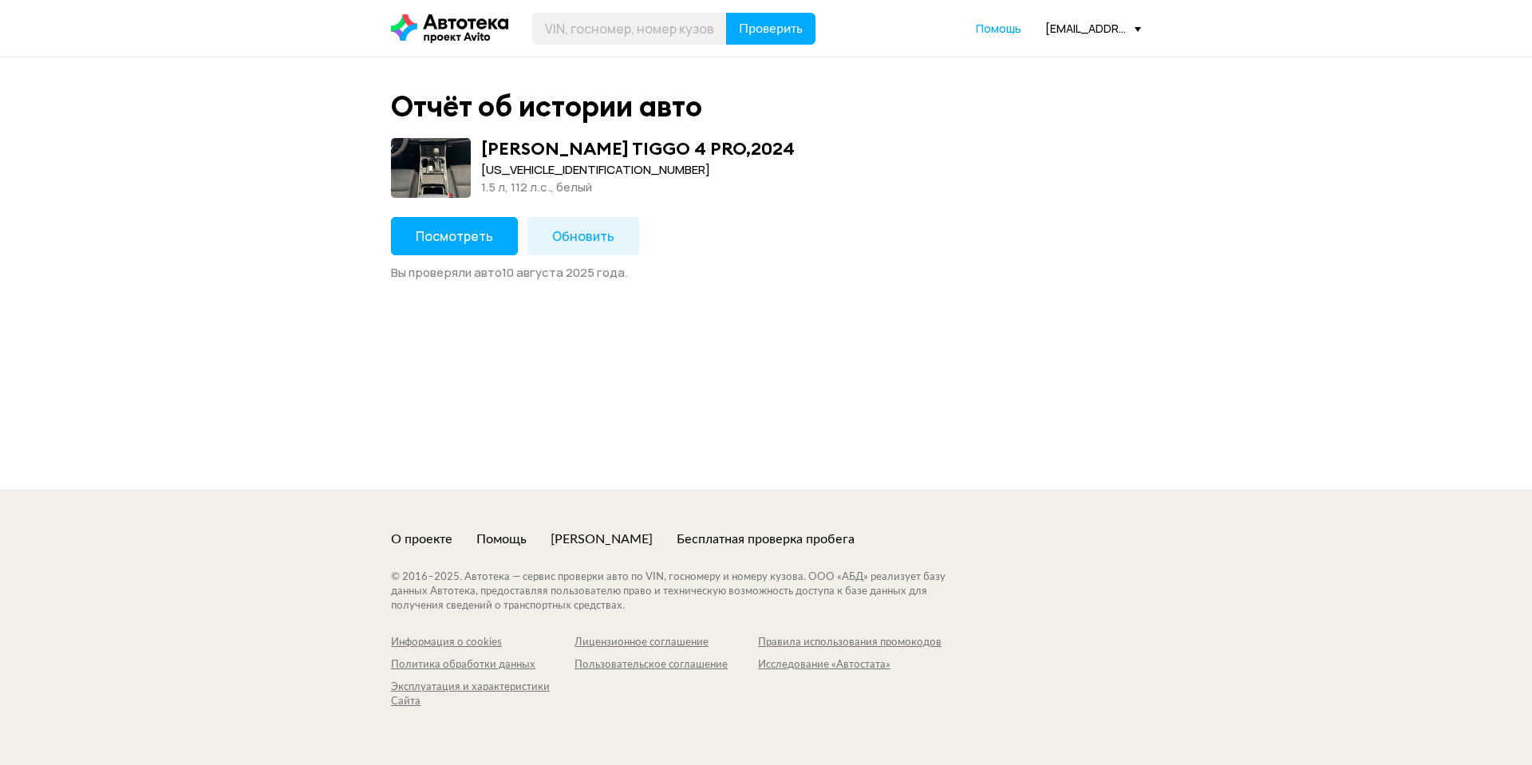
click at [481, 235] on span "Посмотреть" at bounding box center [454, 236] width 77 height 18
drag, startPoint x: 429, startPoint y: 211, endPoint x: 434, endPoint y: 222, distance: 11.4
click at [429, 212] on div "Отчёт об истории авто DATSUN MI-DO HBD0 , 2015 Z8NFAABD0F0004057 1.6 л, 87 л.c.…" at bounding box center [766, 185] width 766 height 192
click at [434, 223] on button "Посмотреть" at bounding box center [454, 236] width 127 height 38
click at [481, 243] on button "Посмотреть" at bounding box center [454, 236] width 127 height 38
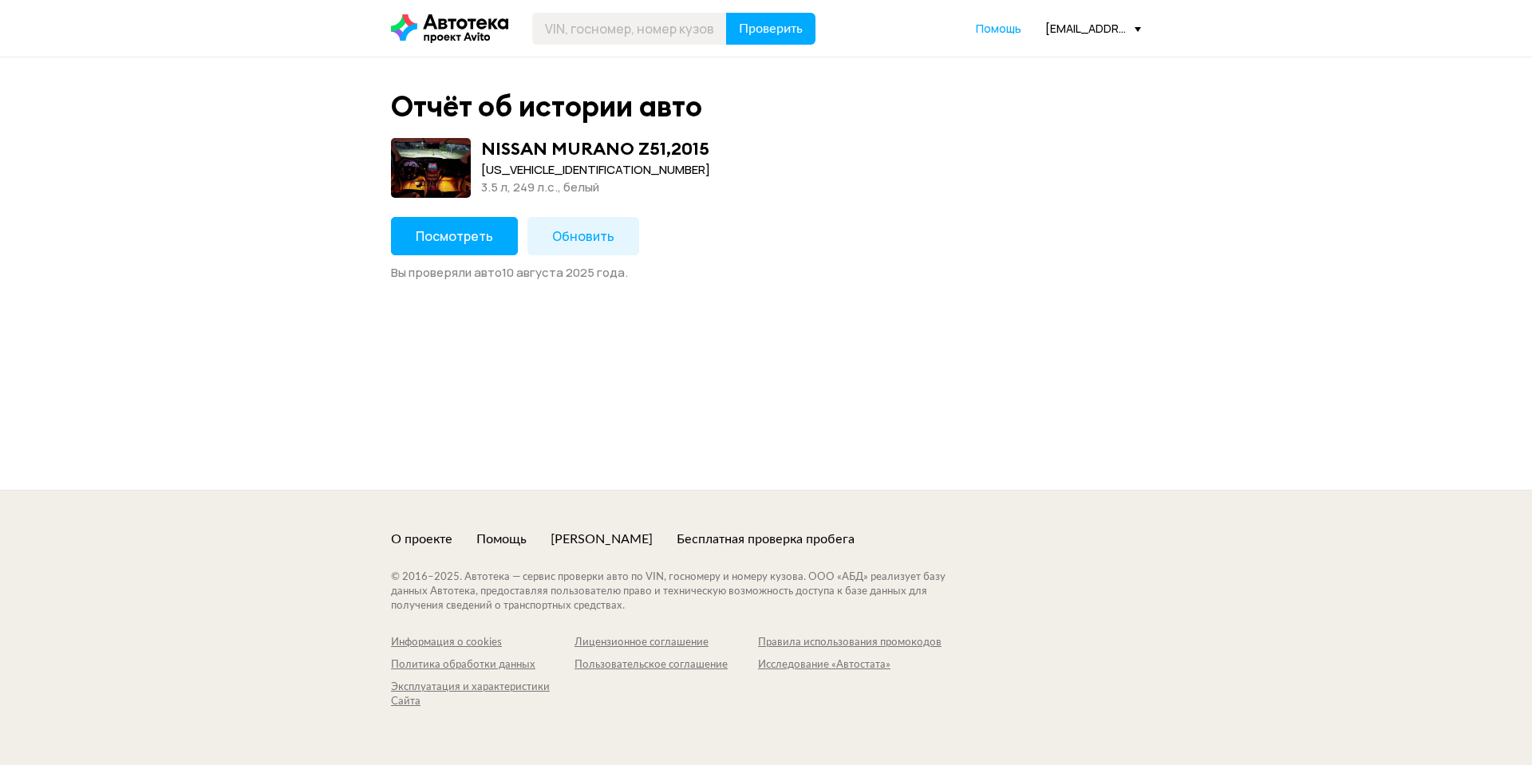
click at [472, 239] on span "Посмотреть" at bounding box center [454, 236] width 77 height 18
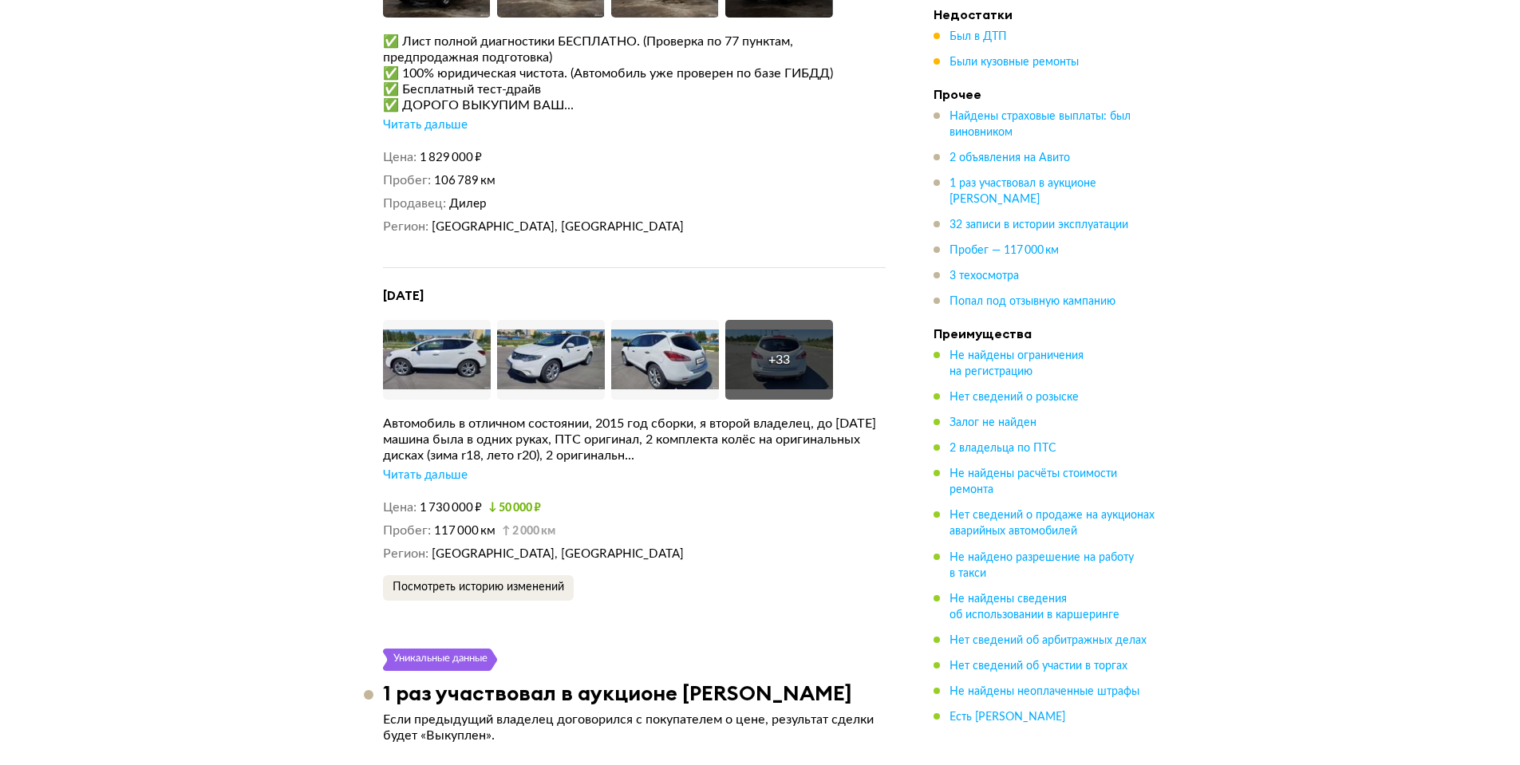
scroll to position [3926, 0]
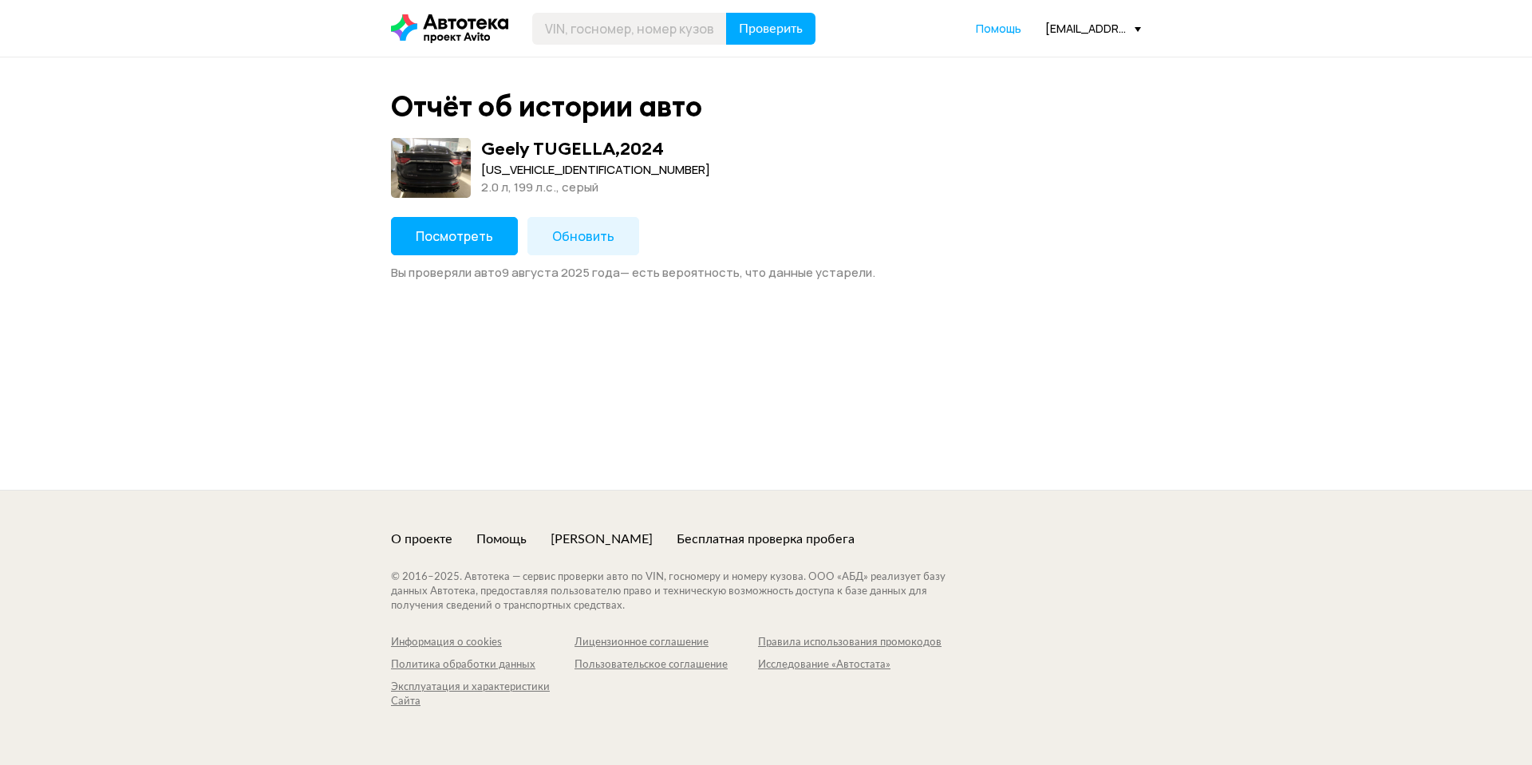
click at [479, 241] on span "Посмотреть" at bounding box center [454, 236] width 77 height 18
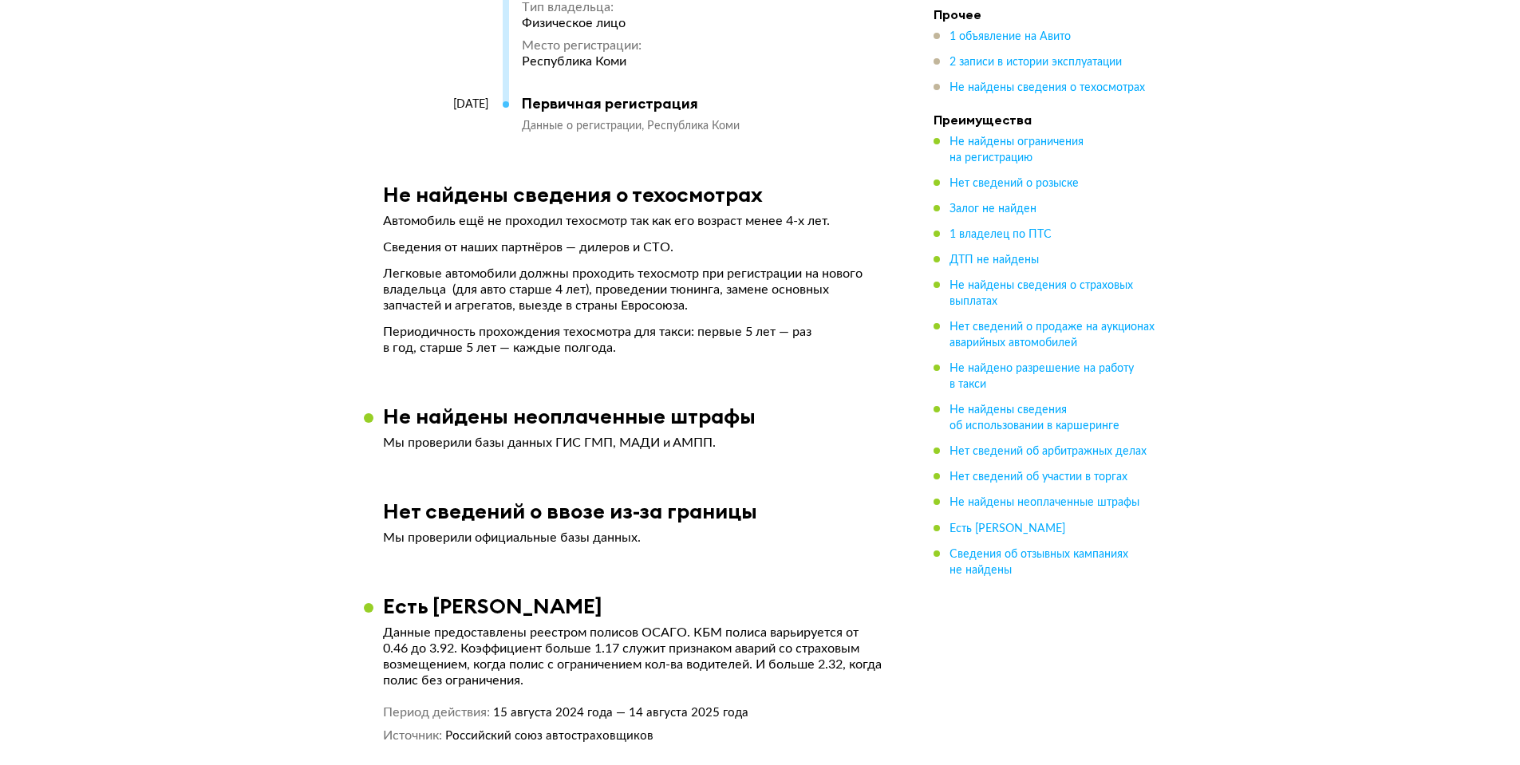
scroll to position [3448, 0]
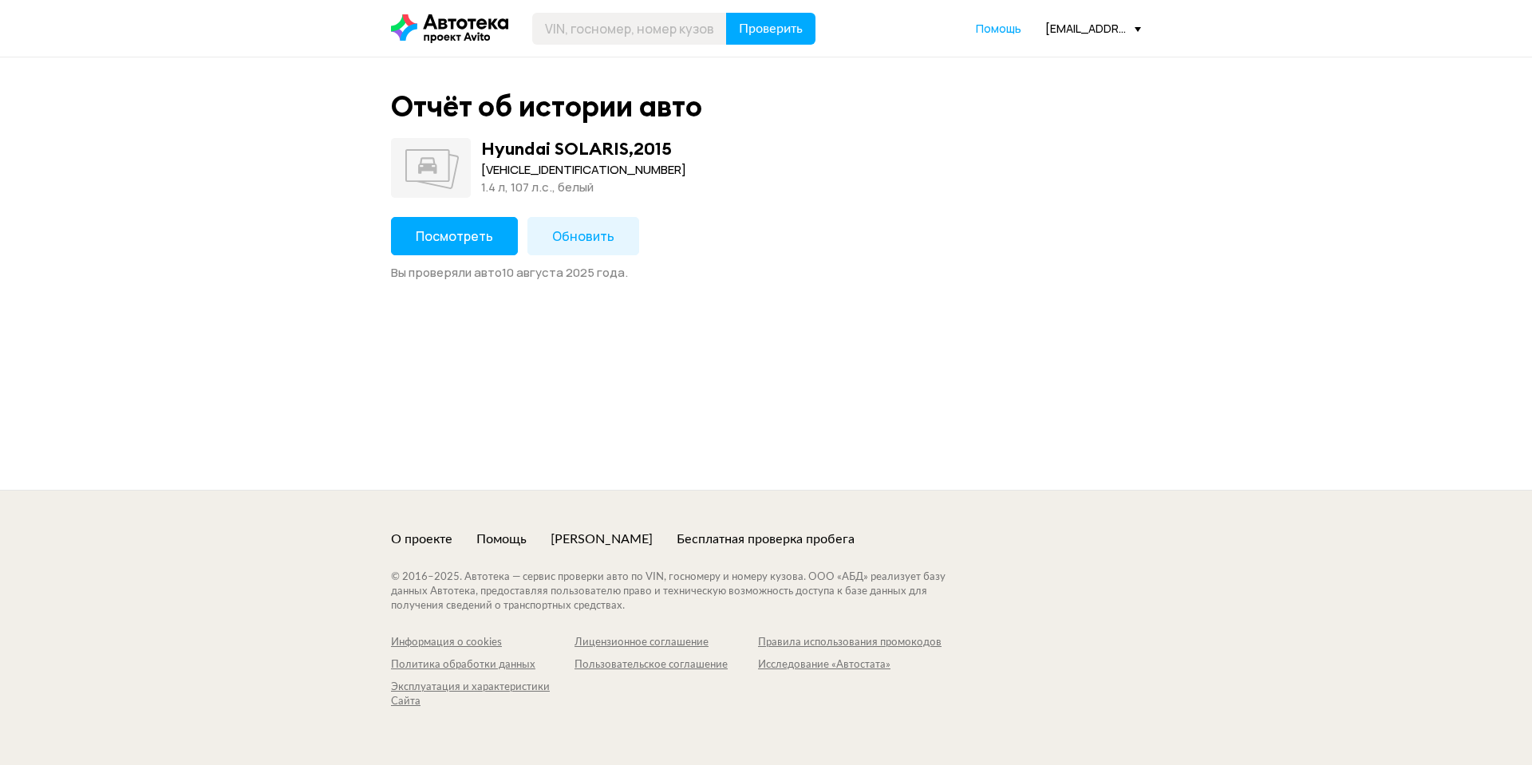
click at [508, 239] on button "Посмотреть" at bounding box center [454, 236] width 127 height 38
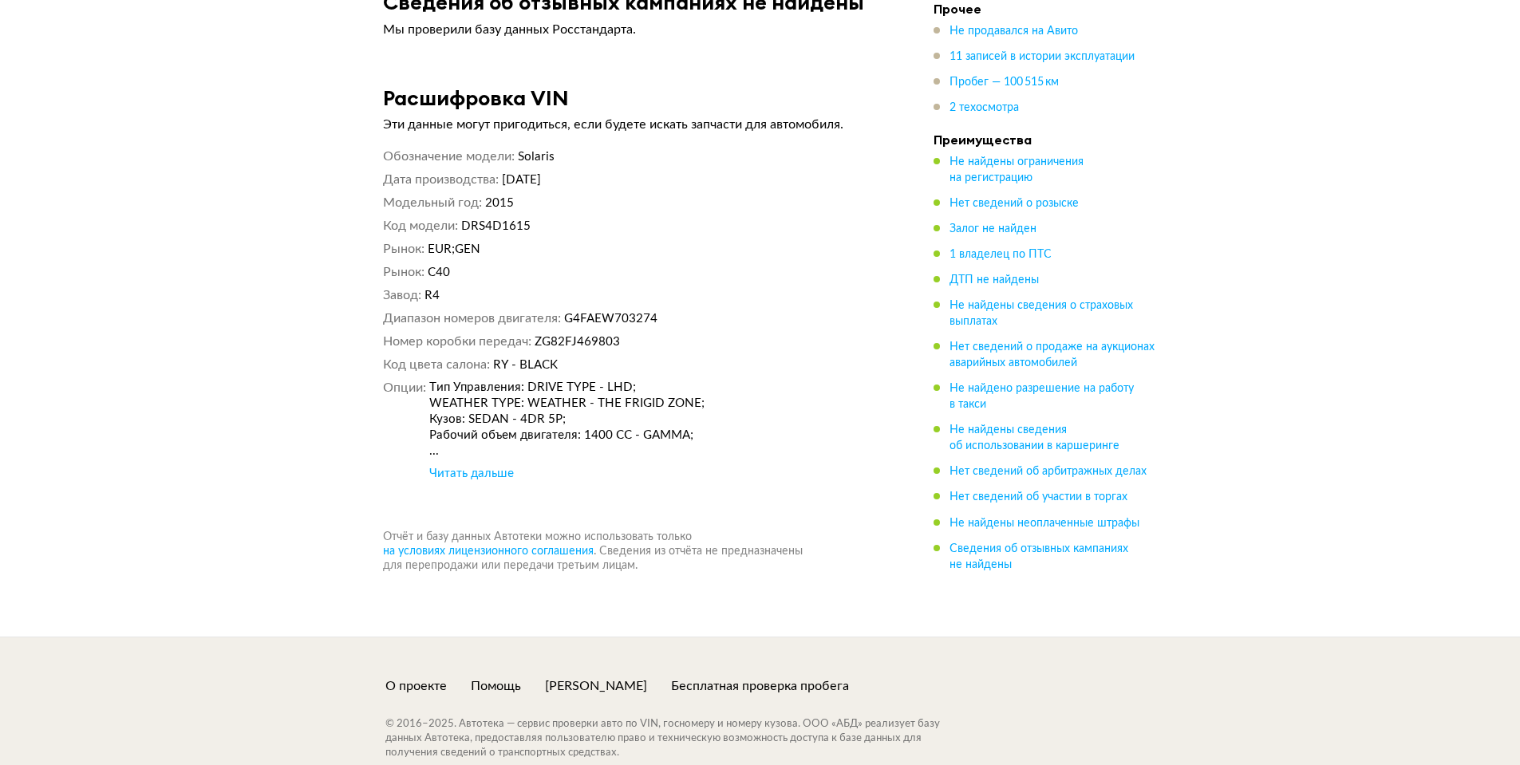
scroll to position [5226, 0]
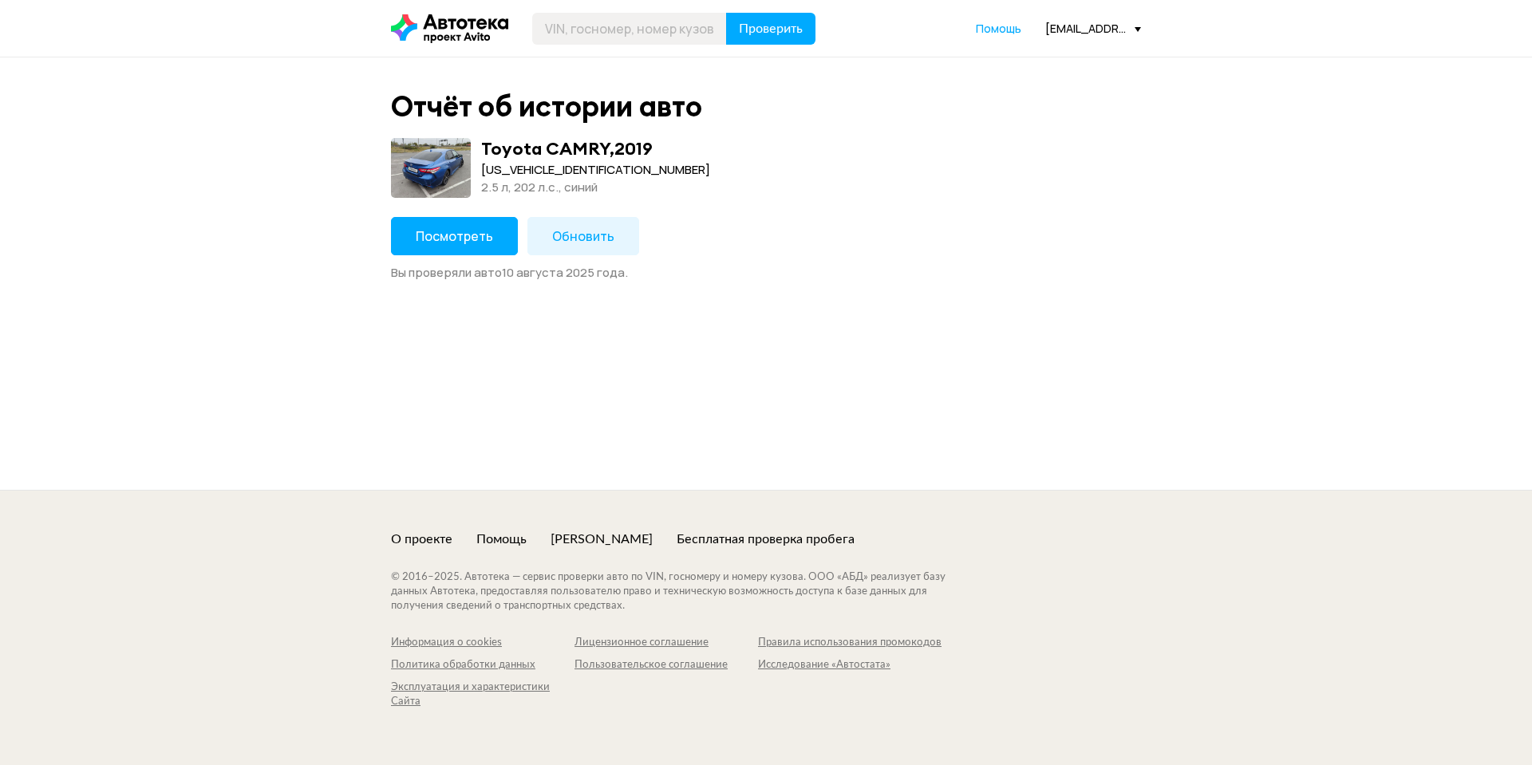
click at [443, 231] on span "Посмотреть" at bounding box center [454, 236] width 77 height 18
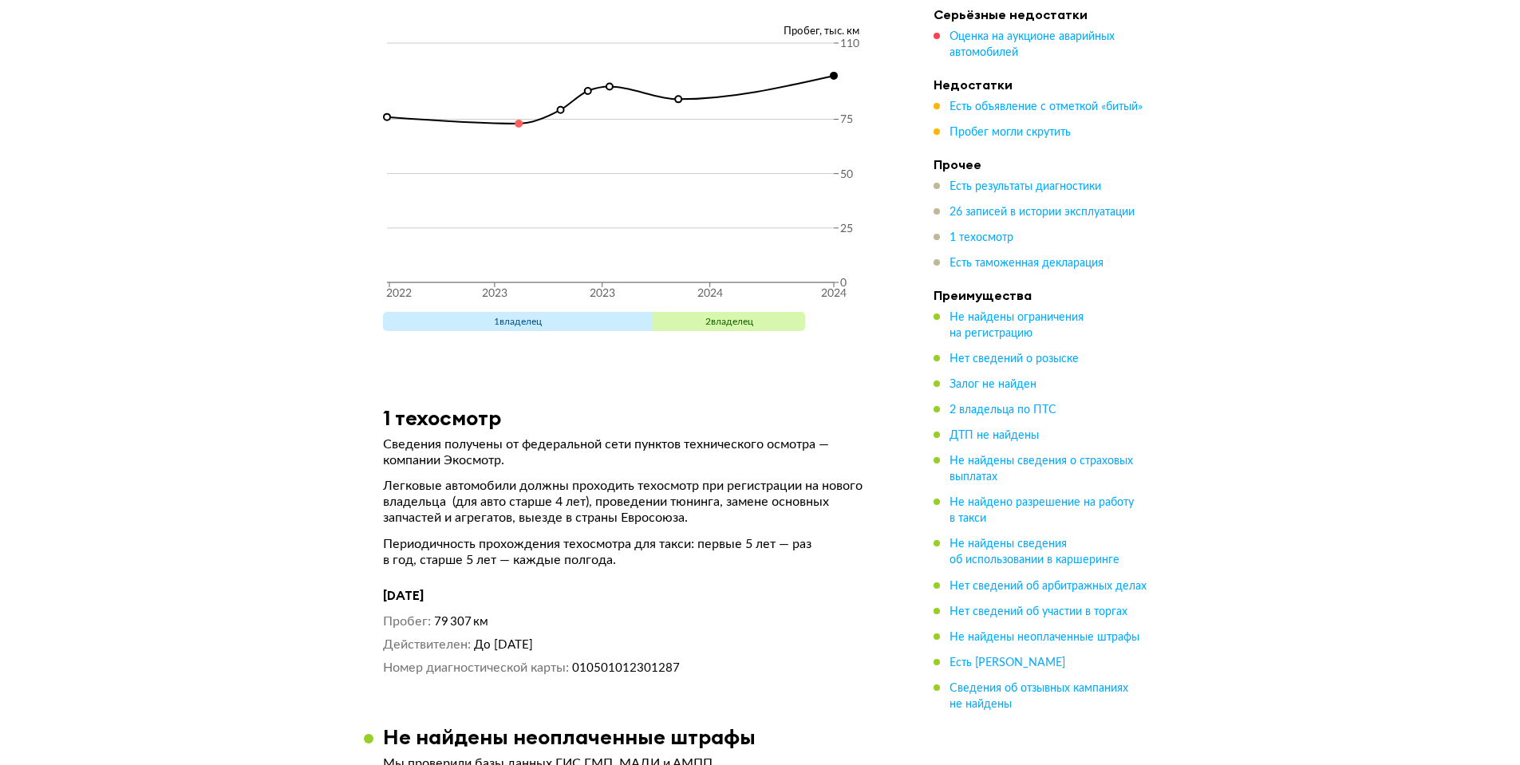
scroll to position [8236, 0]
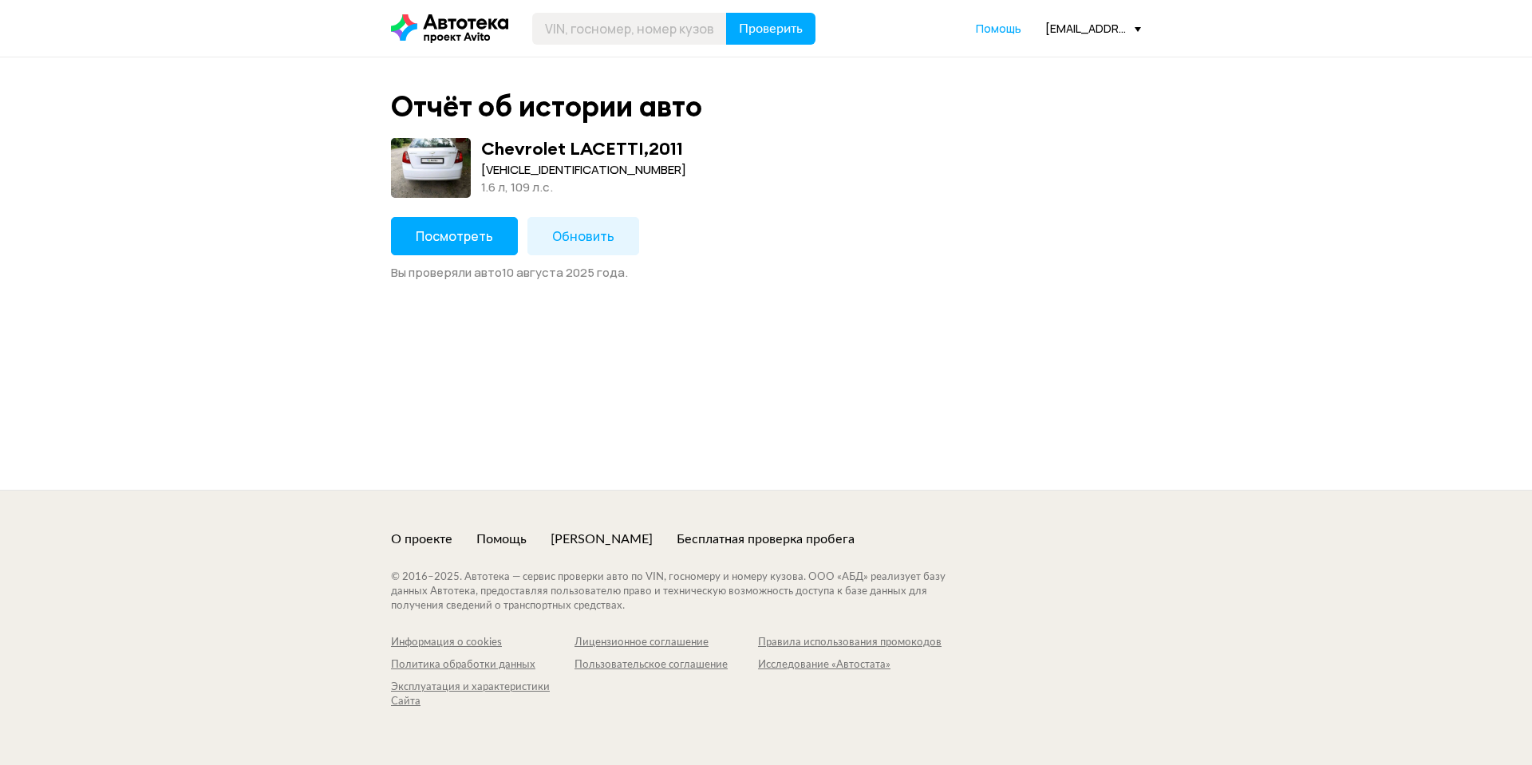
click at [462, 246] on button "Посмотреть" at bounding box center [454, 236] width 127 height 38
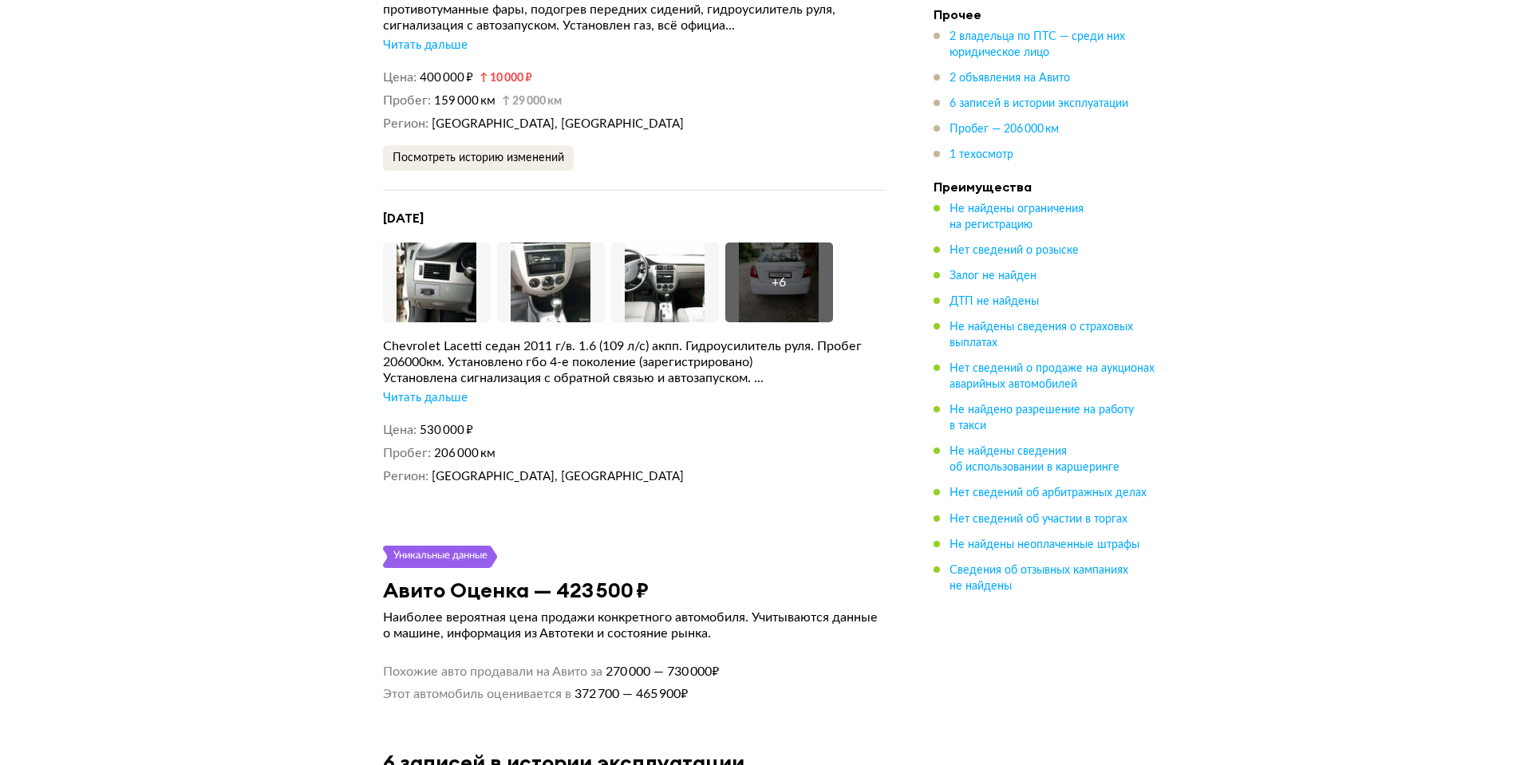
scroll to position [3160, 0]
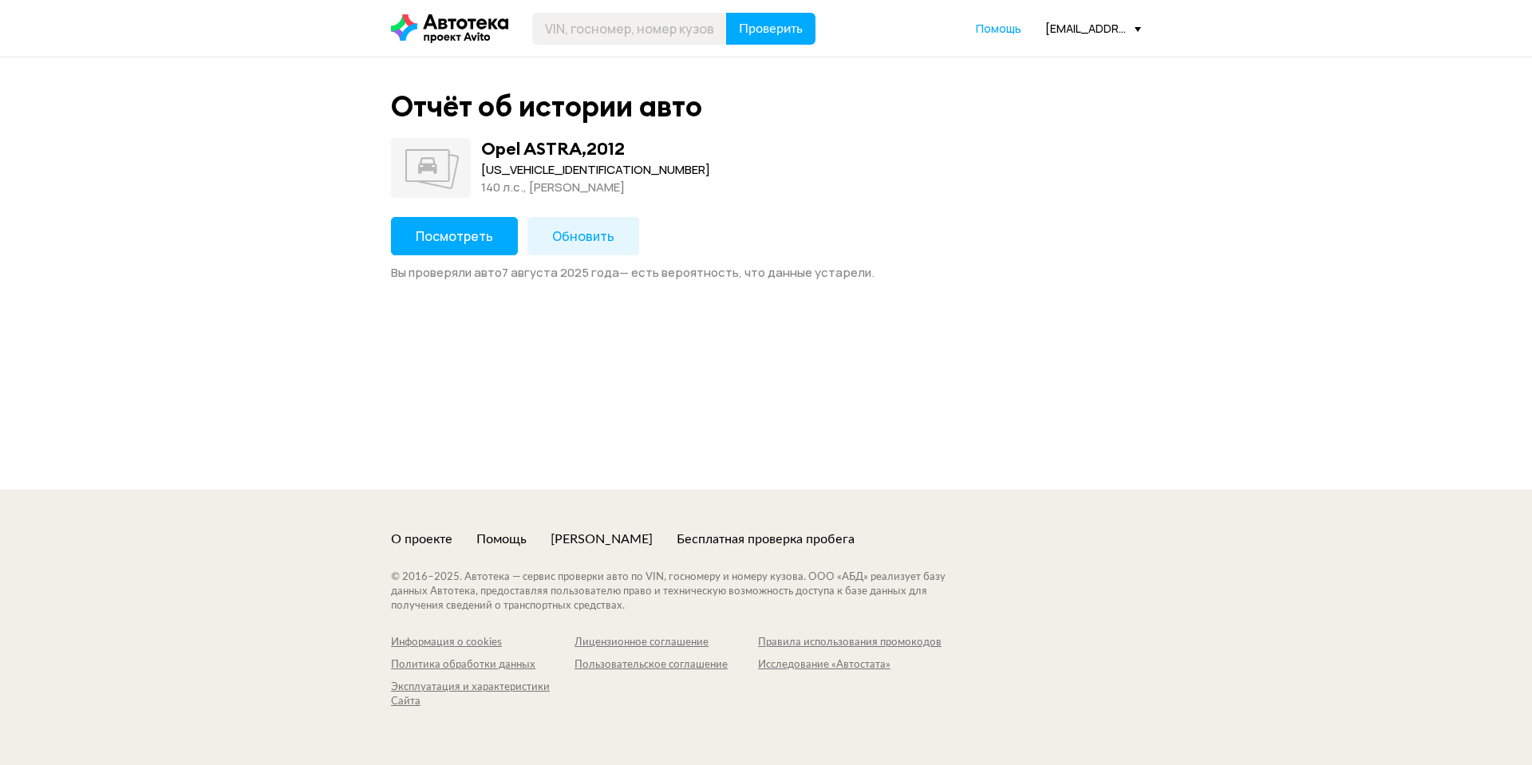
click at [565, 239] on span "Обновить" at bounding box center [583, 236] width 62 height 18
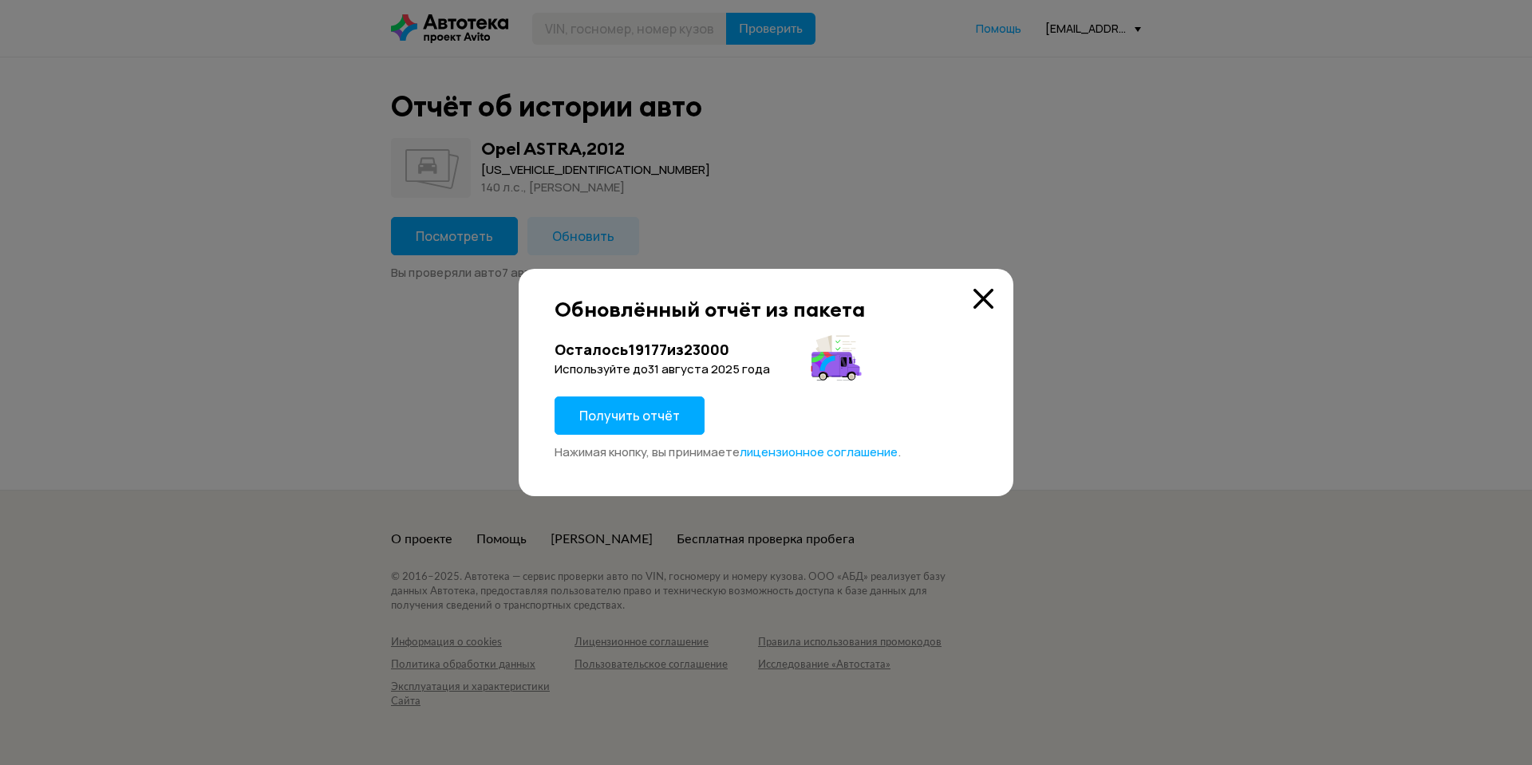
click at [656, 417] on span "Получить отчёт" at bounding box center [629, 416] width 101 height 18
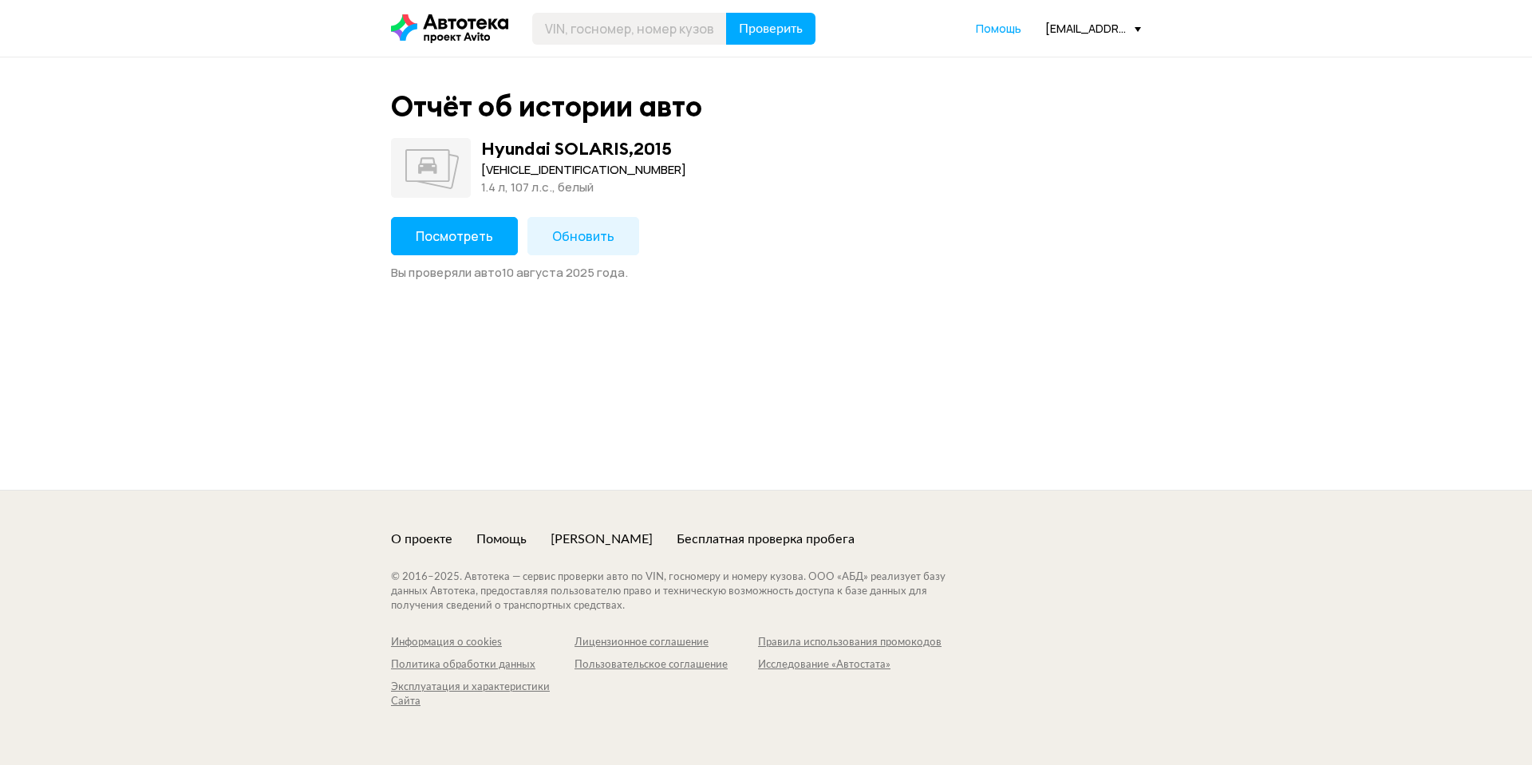
click at [467, 228] on button "Посмотреть" at bounding box center [454, 236] width 127 height 38
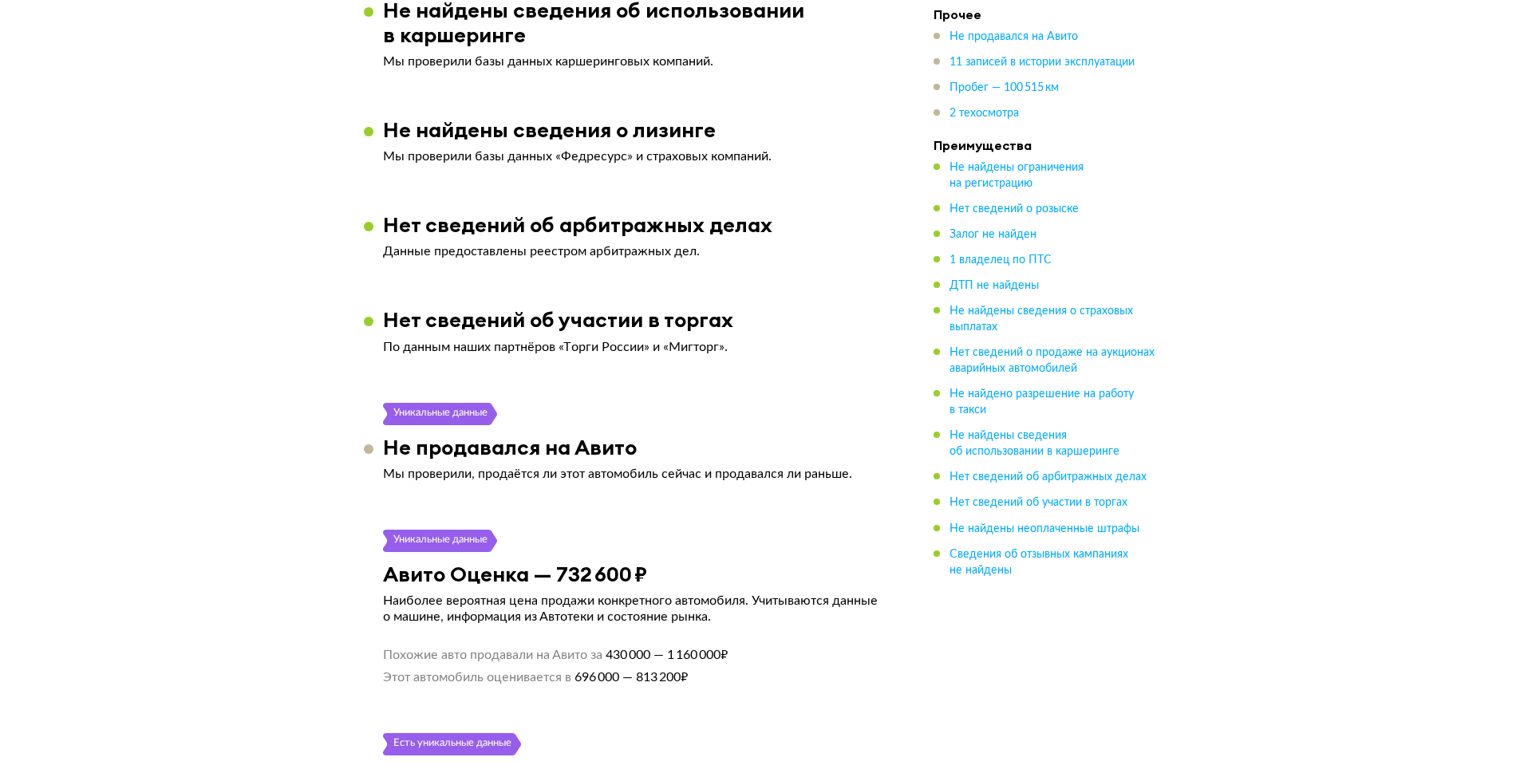
scroll to position [1820, 0]
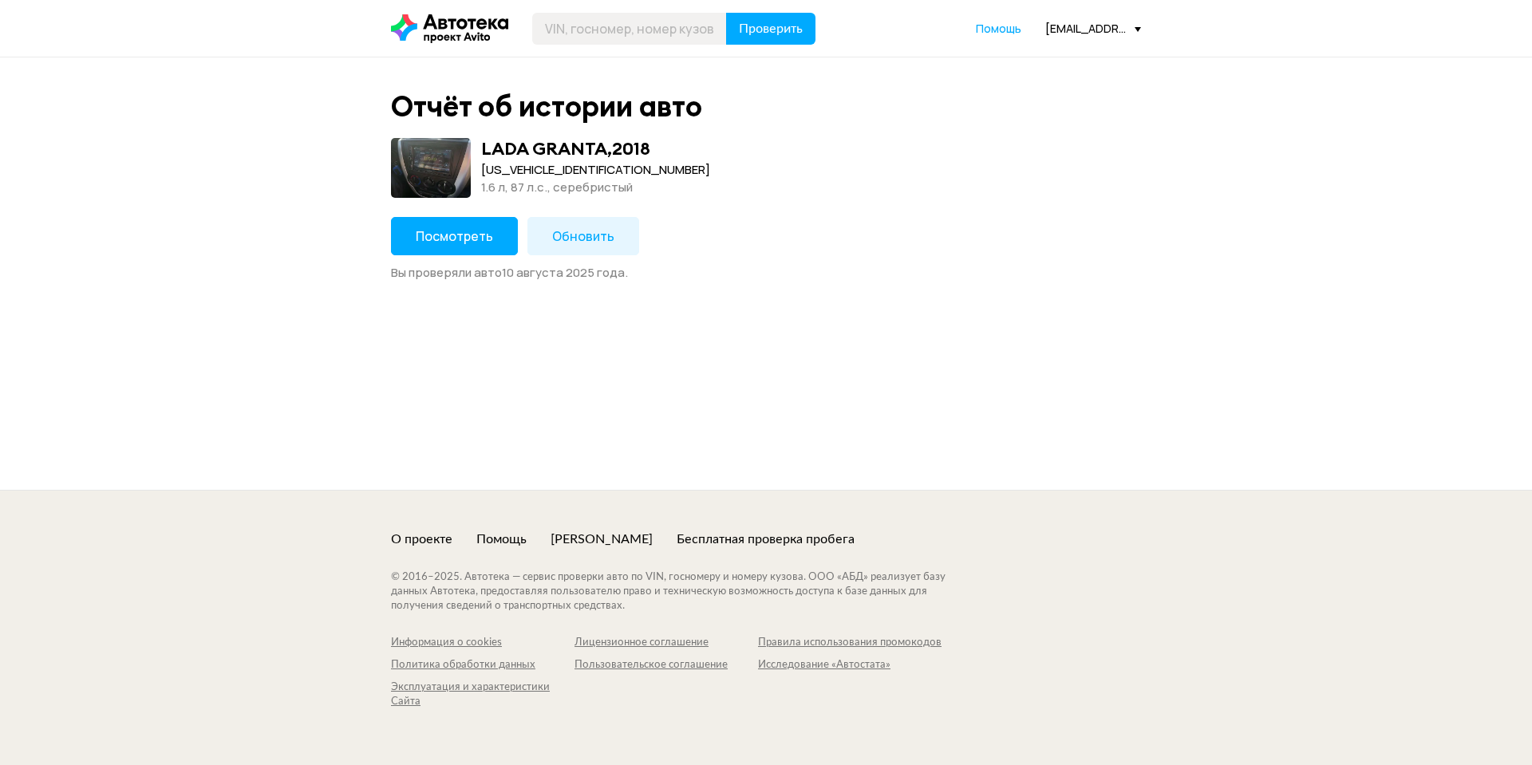
click at [467, 249] on button "Посмотреть" at bounding box center [454, 236] width 127 height 38
